Goal: Find specific page/section: Find specific page/section

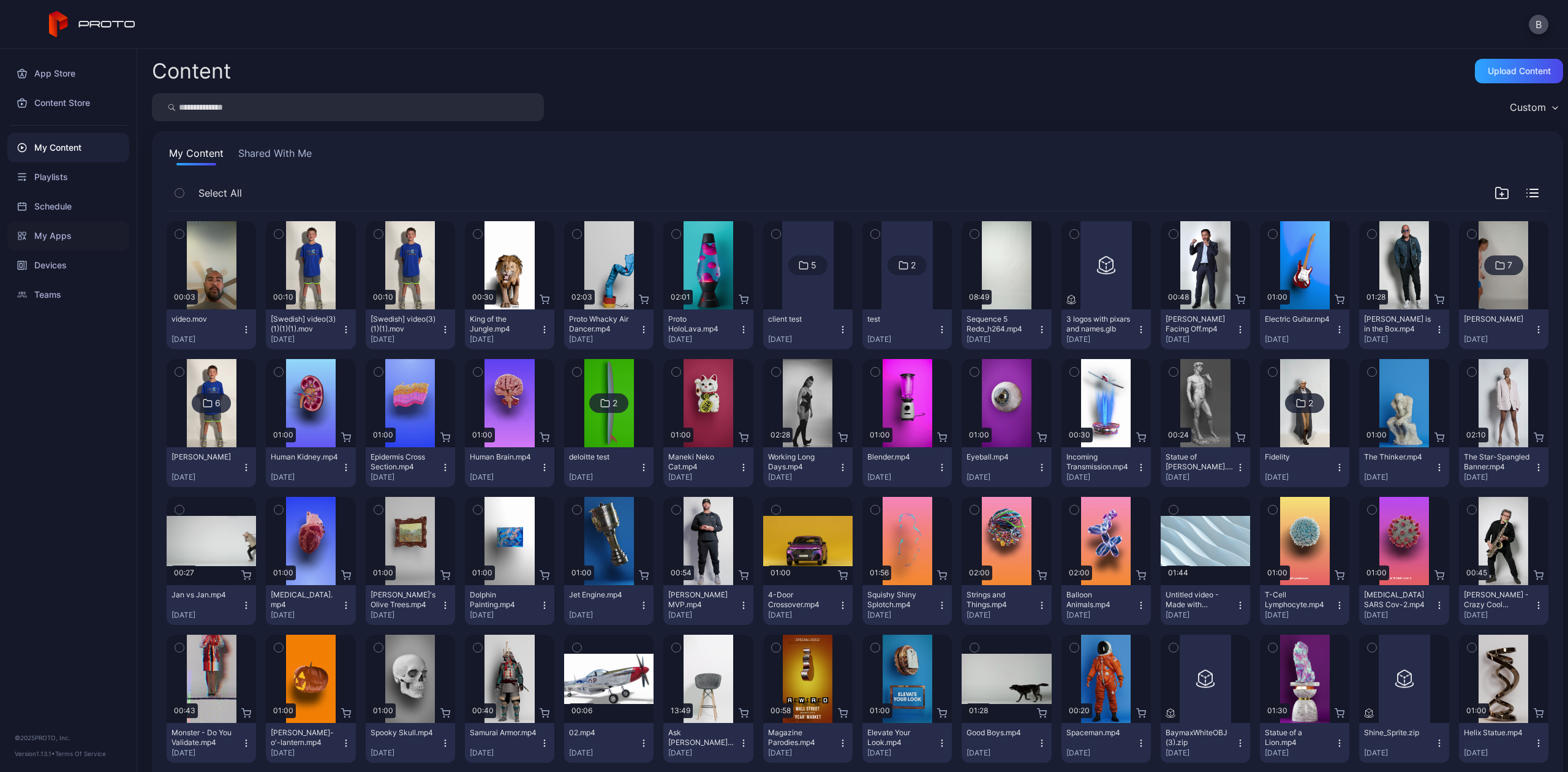
click at [88, 222] on div "My Apps" at bounding box center [68, 235] width 122 height 30
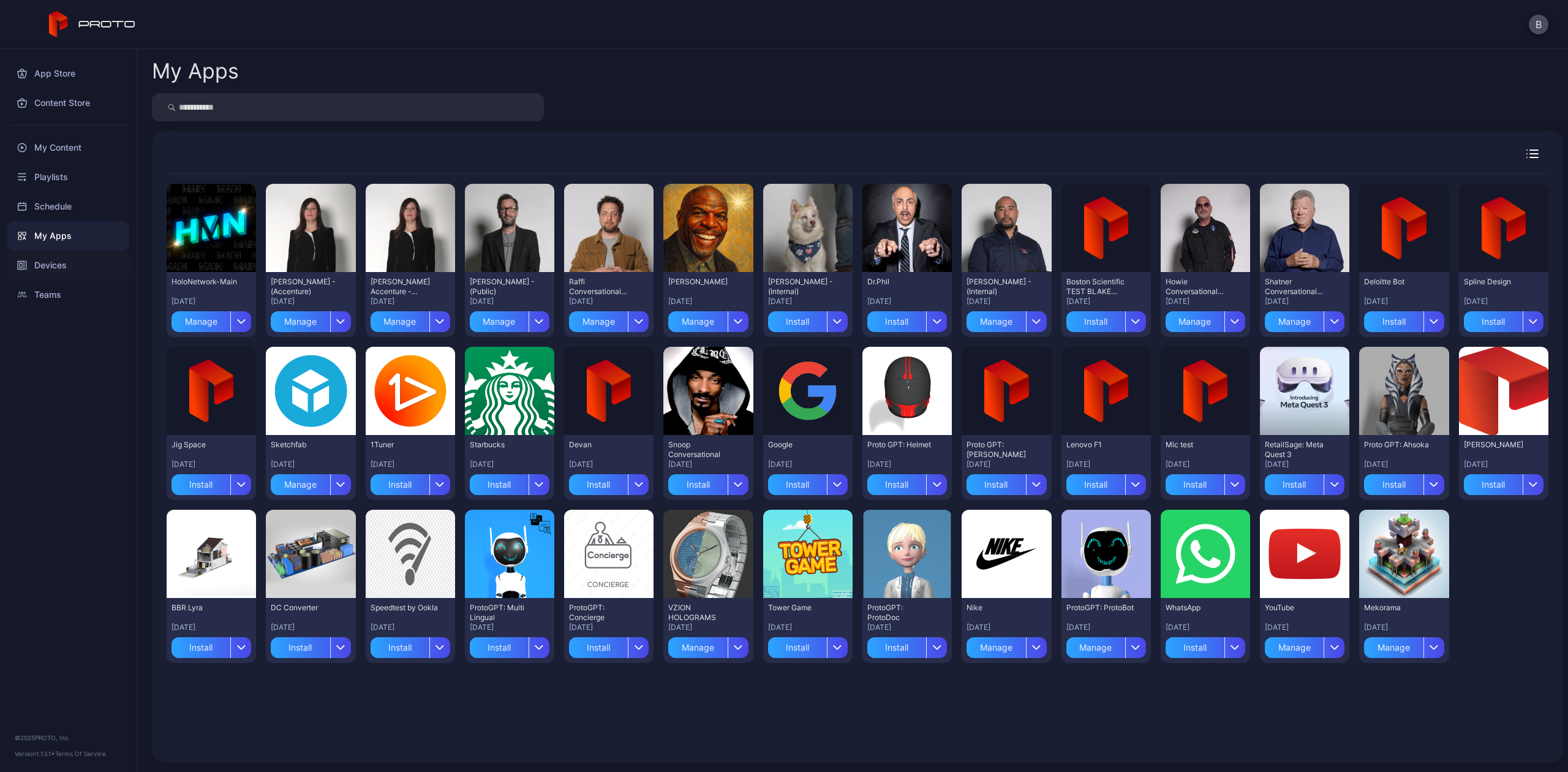
click at [79, 251] on div "Devices" at bounding box center [68, 265] width 122 height 30
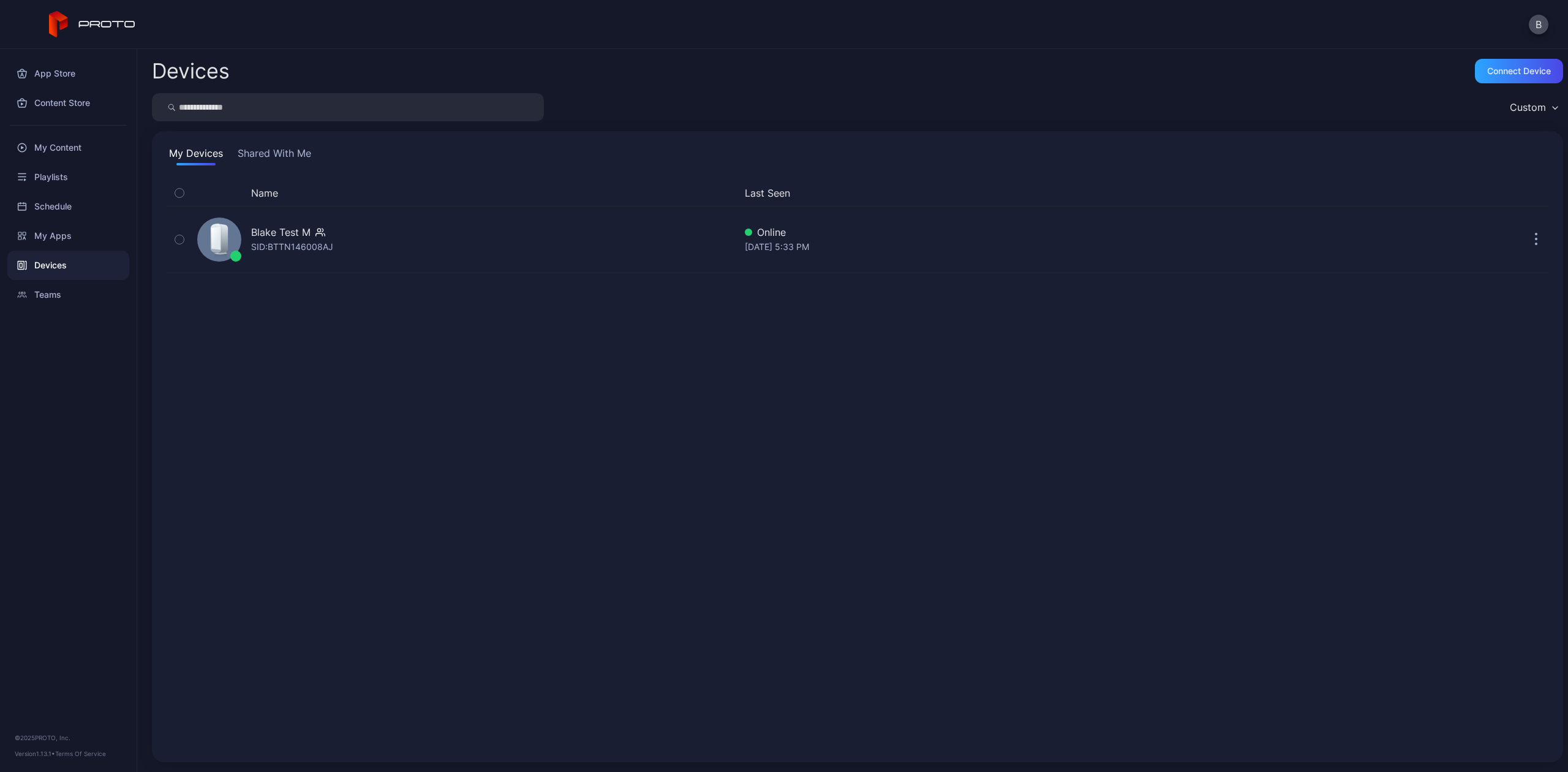
click at [67, 265] on div "Devices" at bounding box center [68, 265] width 122 height 30
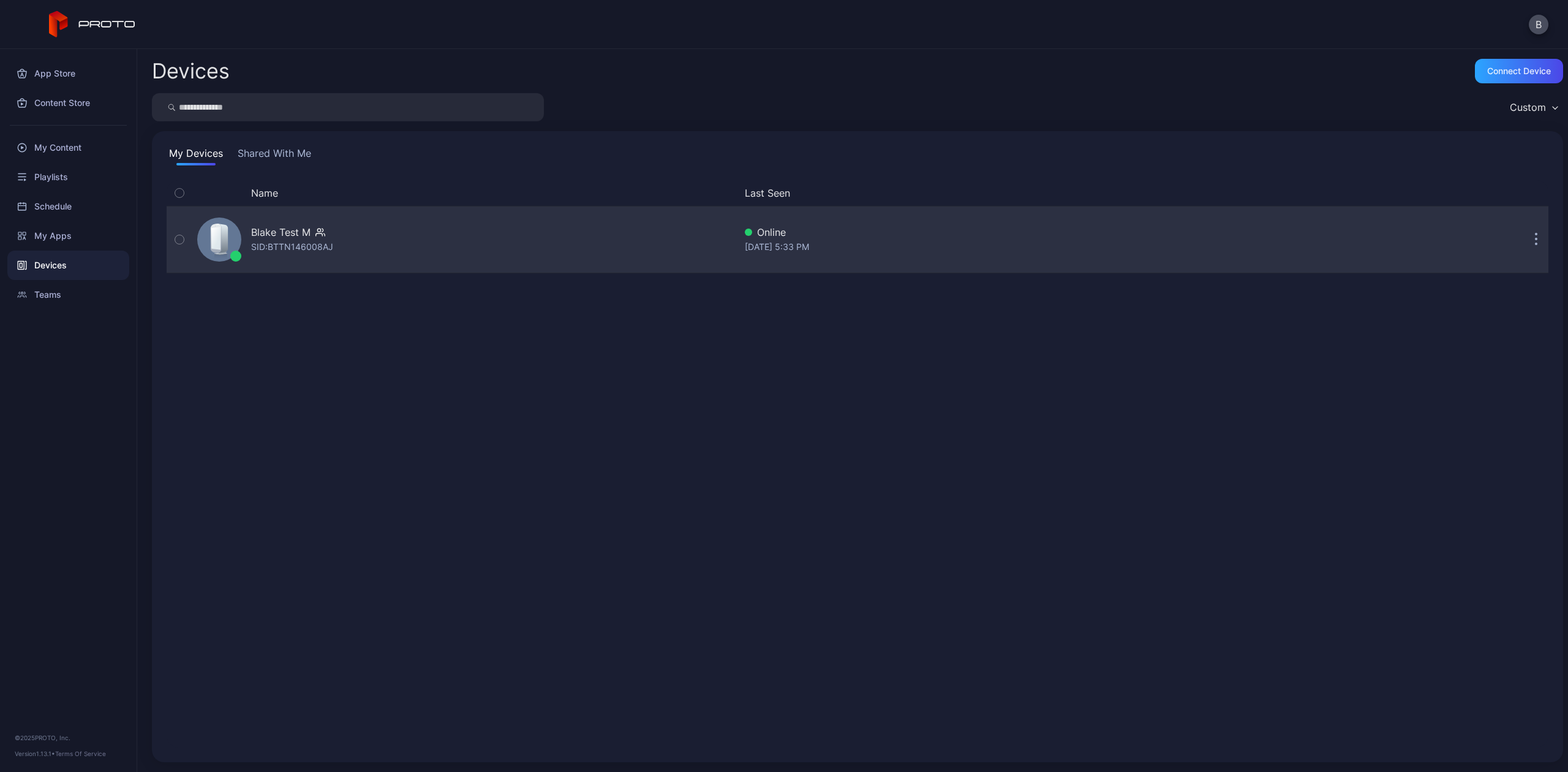
click at [299, 233] on div "Blake Test M" at bounding box center [281, 231] width 59 height 14
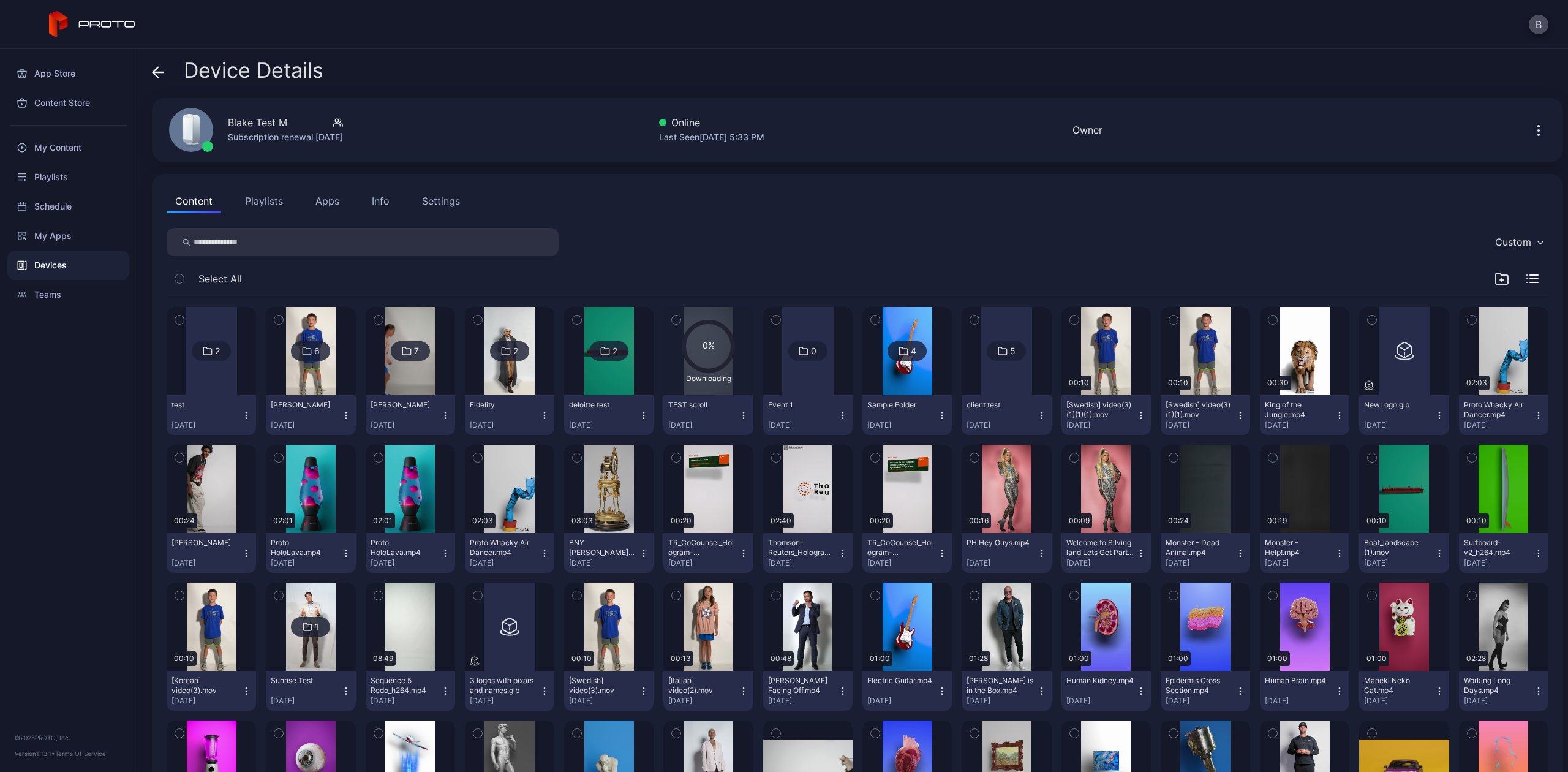
click at [315, 197] on button "Apps" at bounding box center [327, 202] width 41 height 25
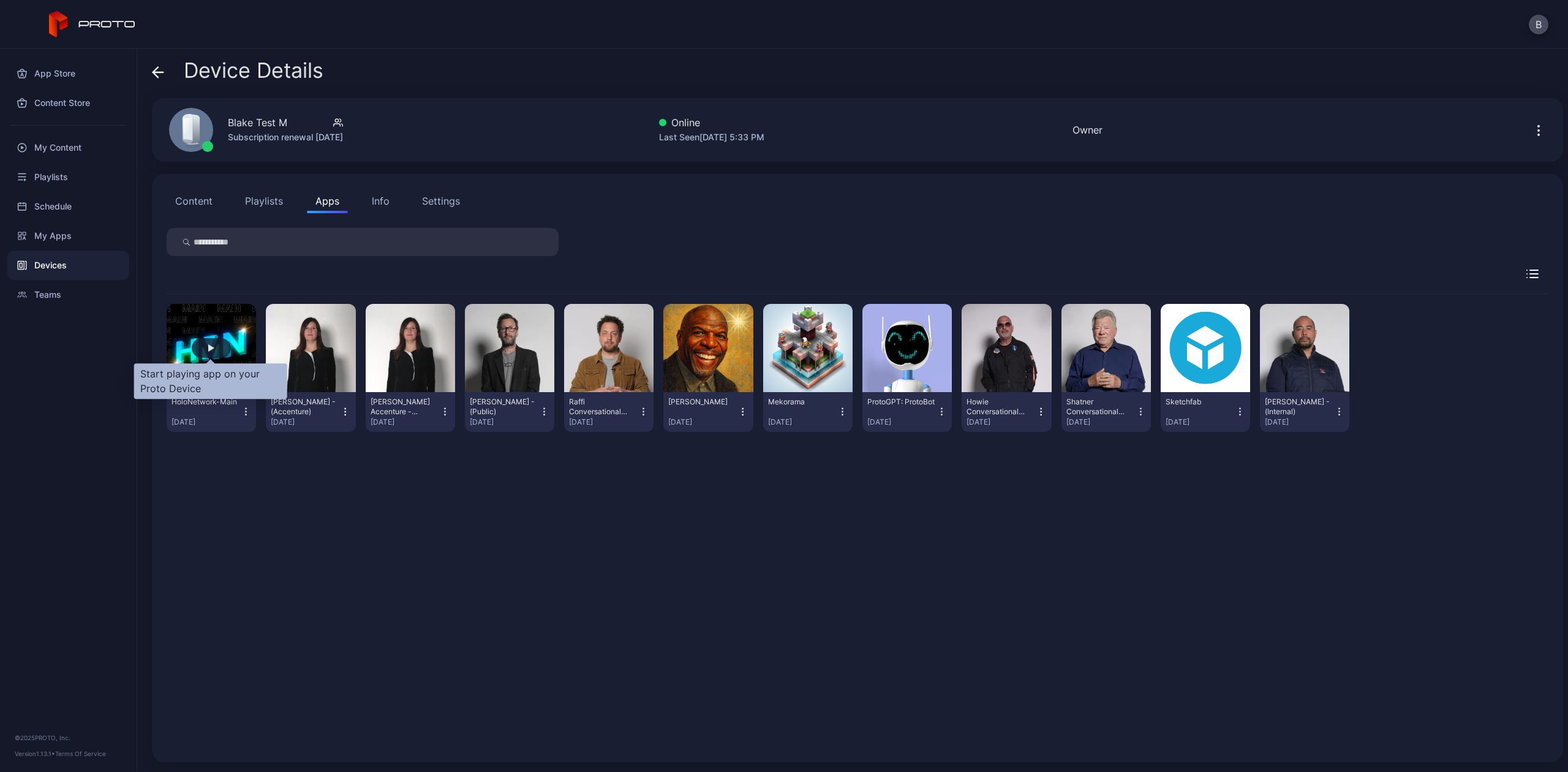
click at [216, 341] on div "button" at bounding box center [211, 348] width 39 height 19
